Goal: Information Seeking & Learning: Learn about a topic

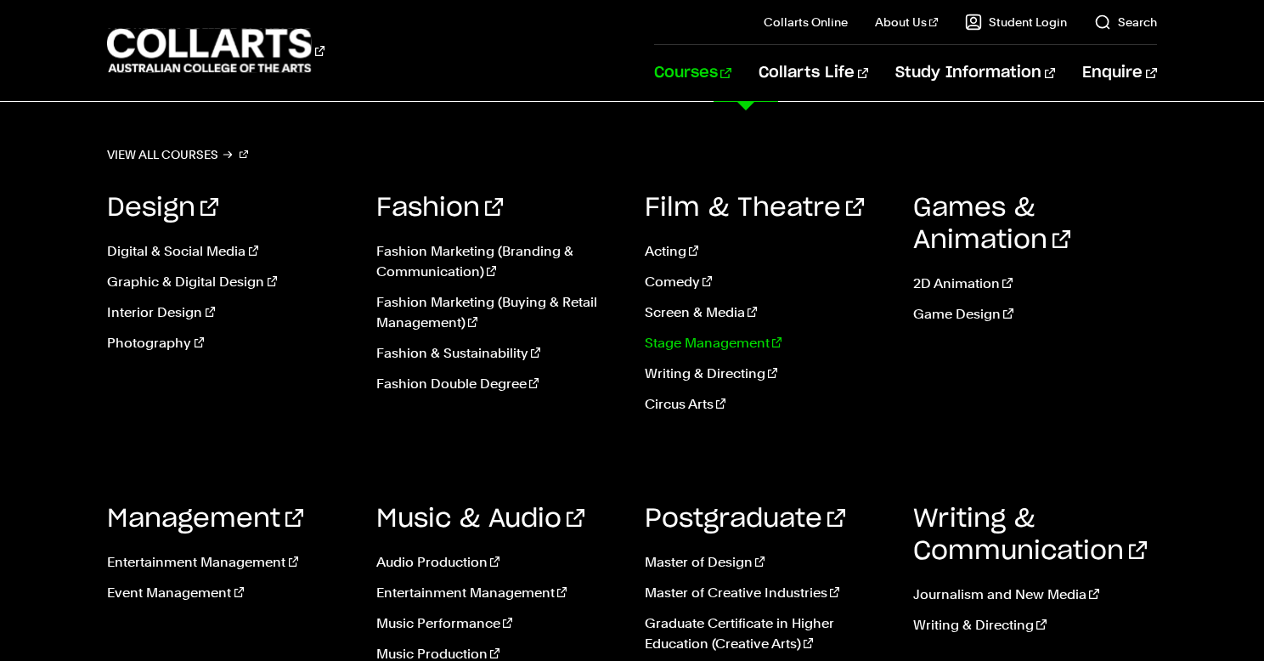
click at [691, 344] on link "Stage Management" at bounding box center [766, 343] width 243 height 20
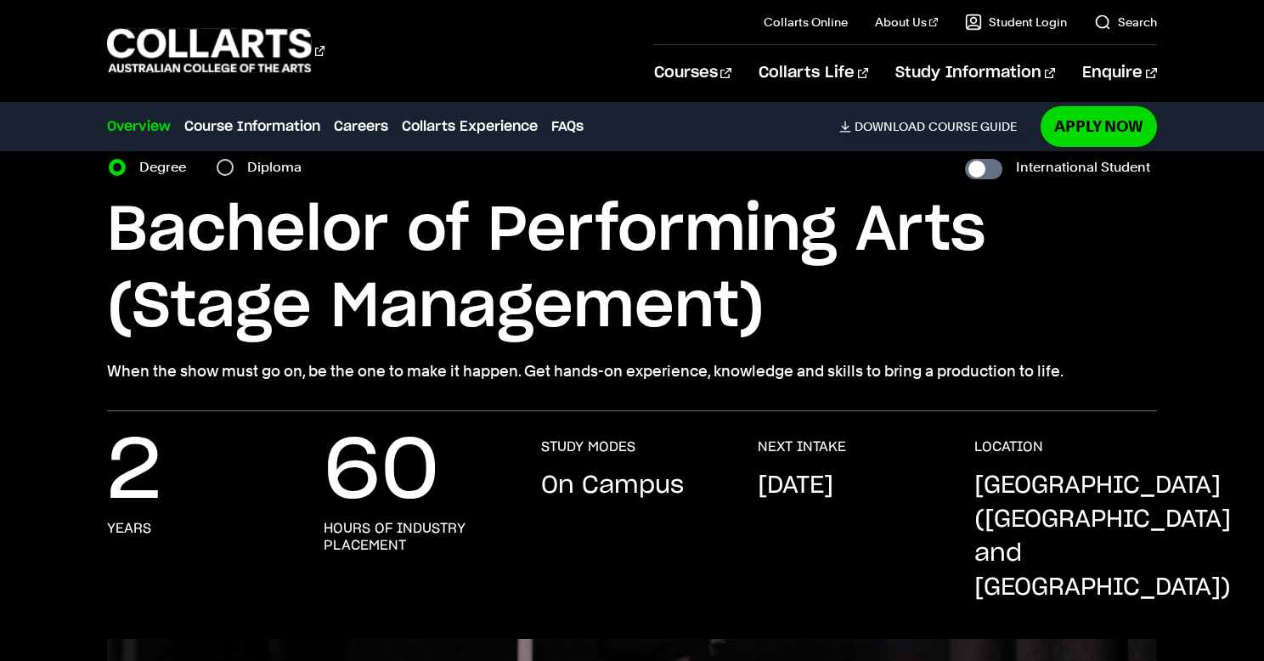
scroll to position [76, 0]
click at [220, 162] on input "Diploma" at bounding box center [225, 166] width 17 height 17
radio input "true"
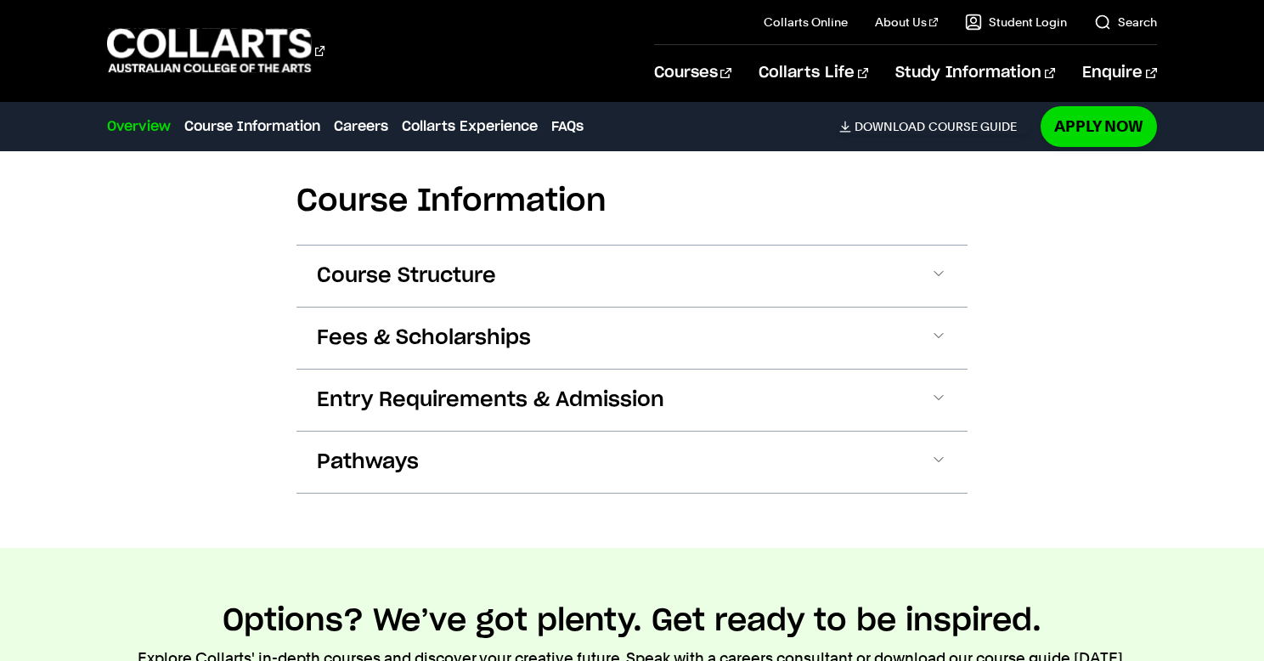
scroll to position [1789, 0]
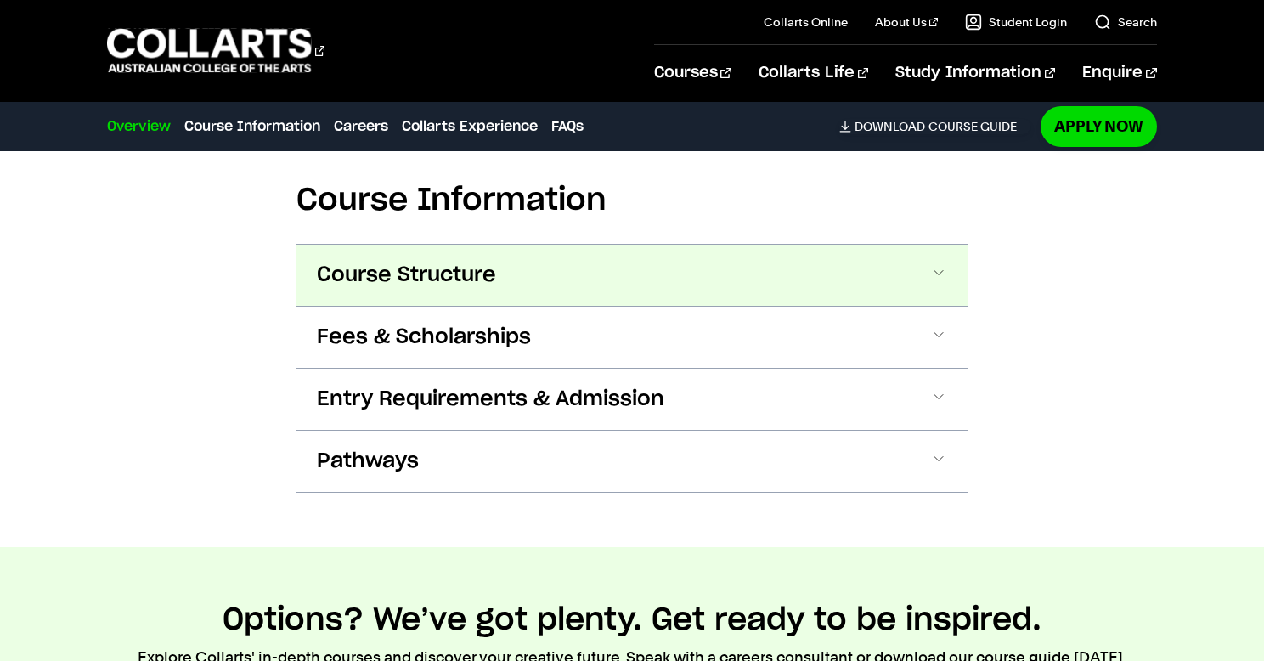
click at [626, 245] on button "Course Structure" at bounding box center [632, 275] width 671 height 61
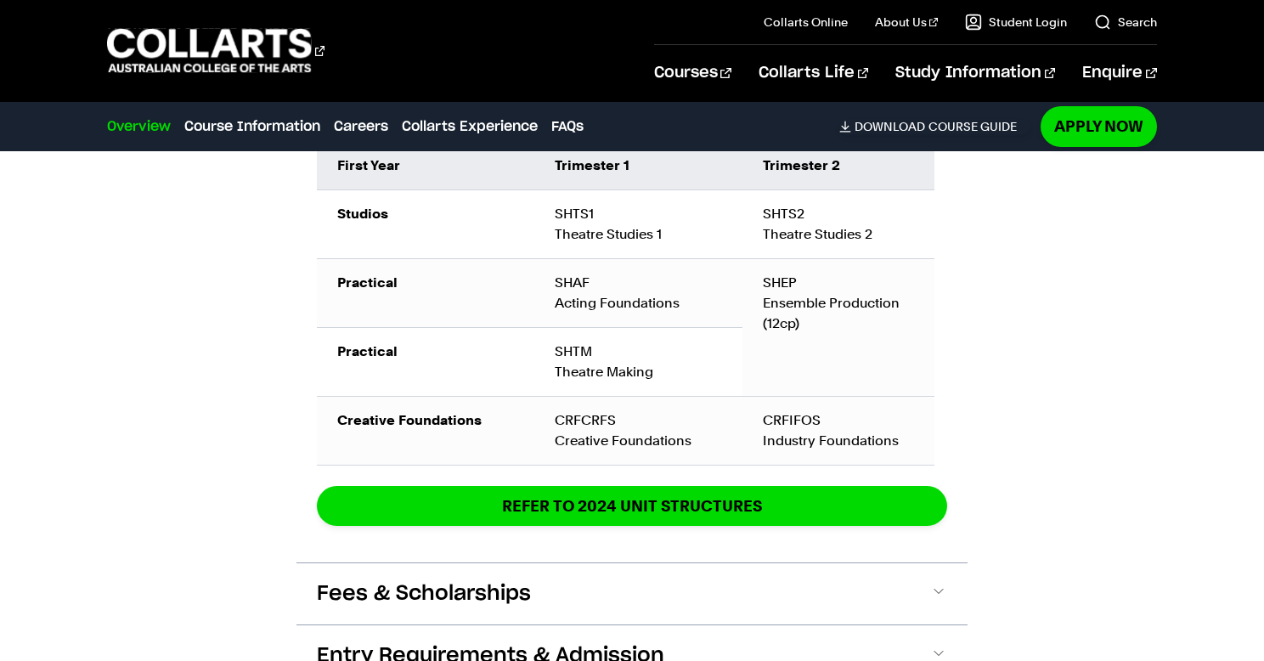
scroll to position [2188, 0]
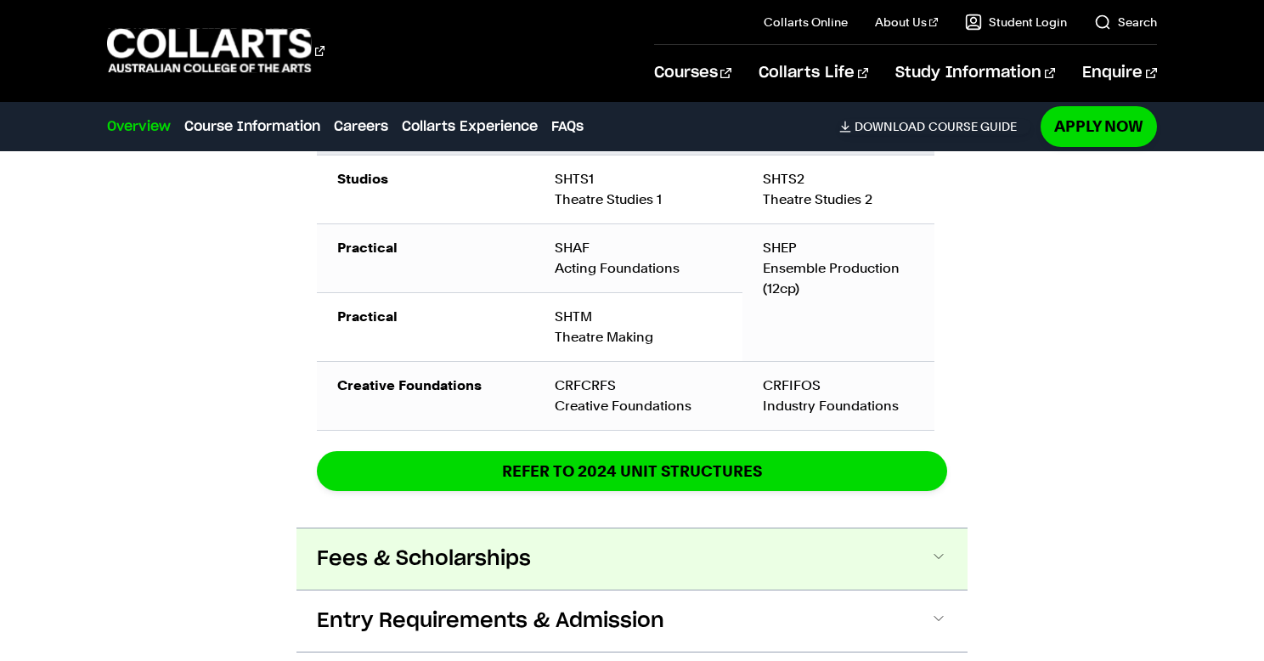
click at [546, 529] on button "Fees & Scholarships" at bounding box center [632, 559] width 671 height 61
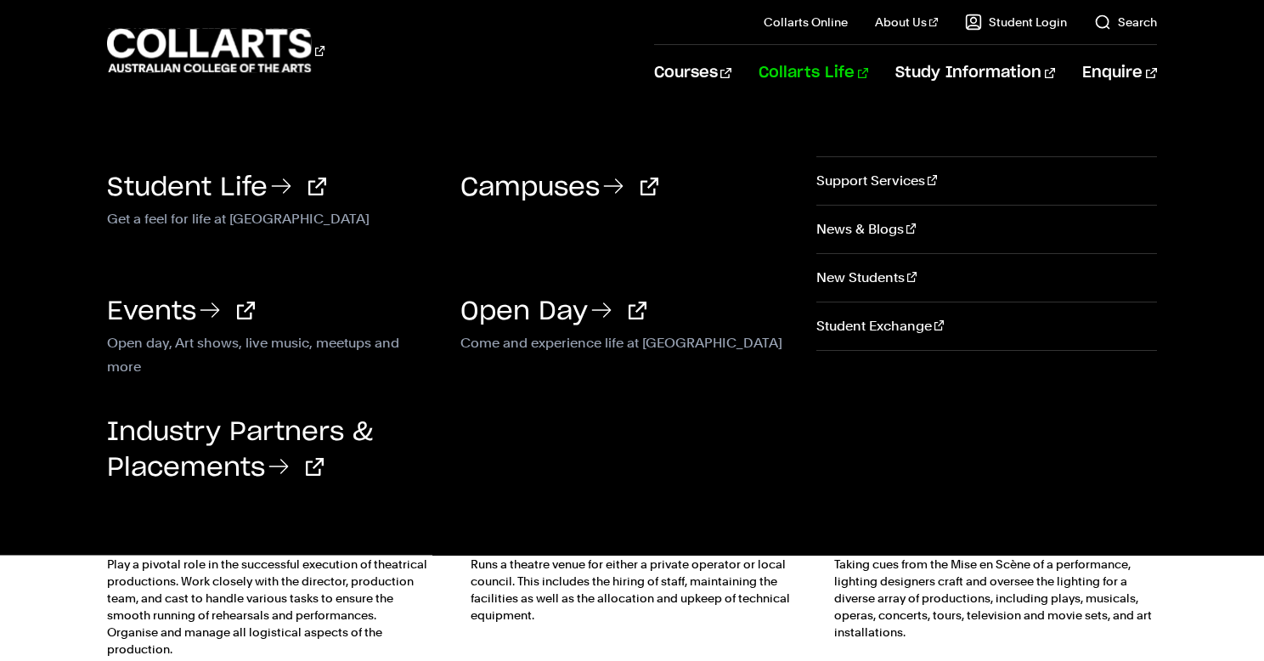
scroll to position [3622, 0]
